Goal: Information Seeking & Learning: Learn about a topic

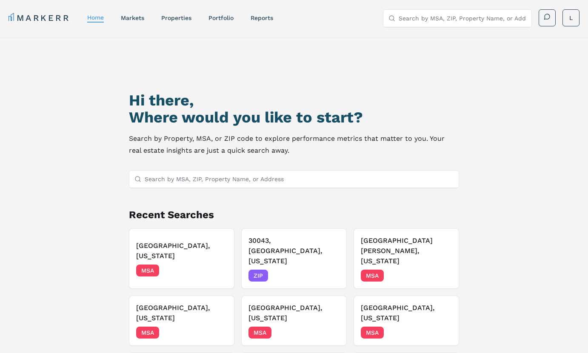
click at [297, 188] on div at bounding box center [294, 179] width 330 height 18
click at [299, 183] on input "Search by MSA, ZIP, Property Name, or Address" at bounding box center [299, 179] width 309 height 17
click at [300, 180] on input "Search by MSA, ZIP, Property Name, or Address" at bounding box center [299, 179] width 309 height 17
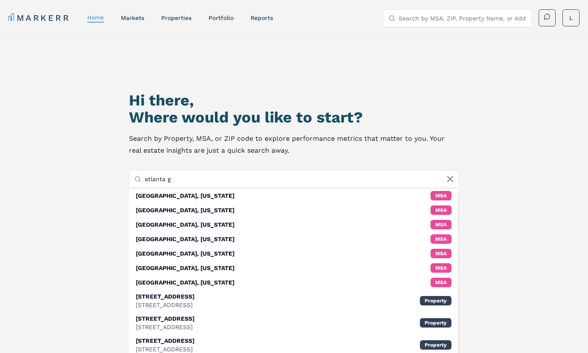
type input "atlanta ge"
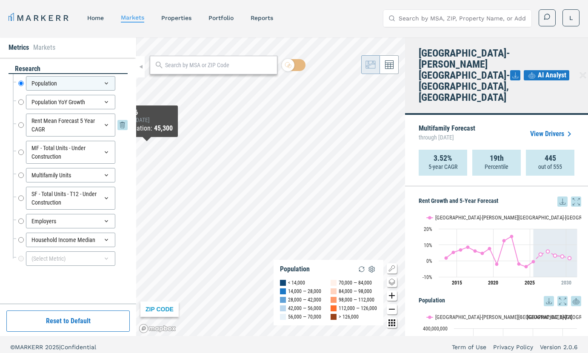
click at [23, 125] on input "Rent Mean Forecast 5 Year CAGR" at bounding box center [21, 125] width 6 height 23
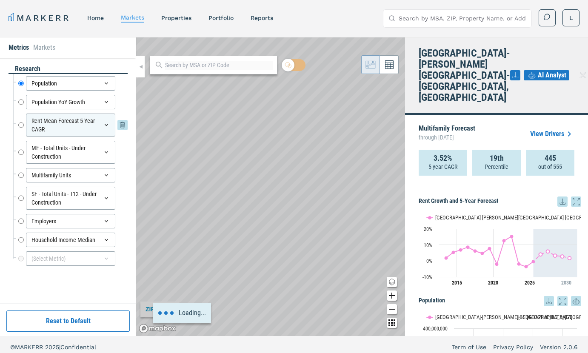
radio input "false"
radio input "true"
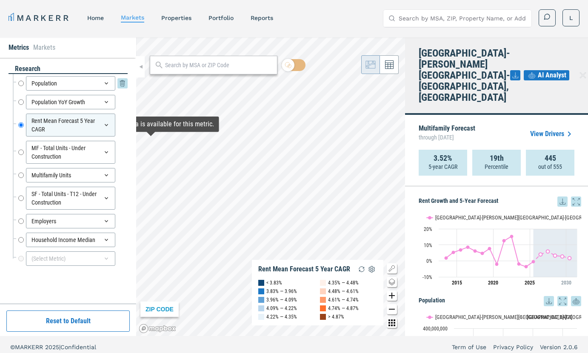
click at [20, 83] on input "Population" at bounding box center [21, 83] width 6 height 14
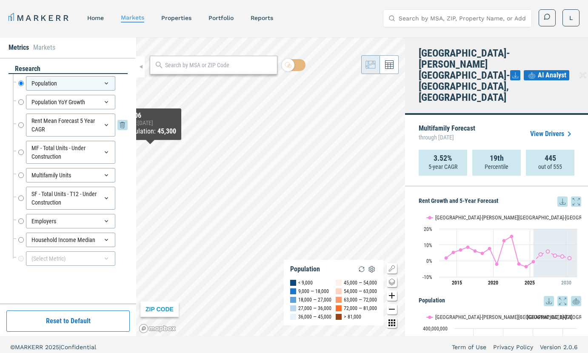
click at [20, 127] on input "Rent Mean Forecast 5 Year CAGR" at bounding box center [21, 125] width 6 height 23
radio input "false"
radio input "true"
